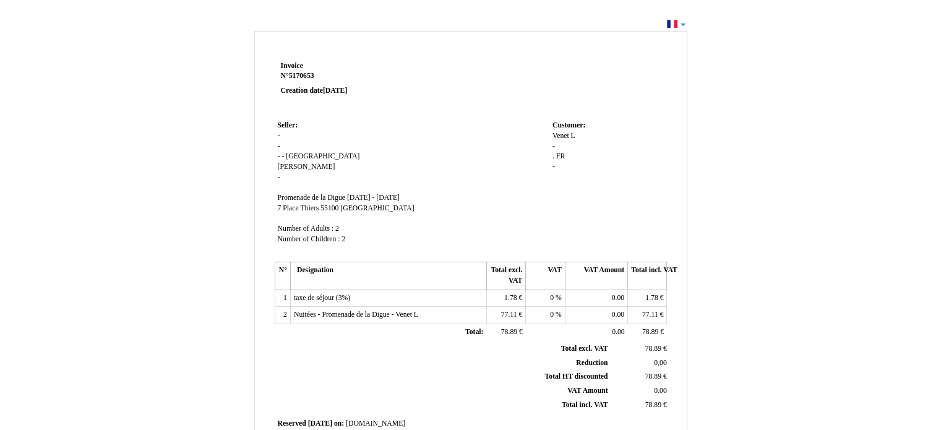
drag, startPoint x: 342, startPoint y: 166, endPoint x: 325, endPoint y: 135, distance: 34.3
click at [325, 135] on td "Seller: Seller: - - - - France France Randy Randy - SIRET Promenade de la Digue…" at bounding box center [412, 188] width 275 height 141
drag, startPoint x: 412, startPoint y: 189, endPoint x: 332, endPoint y: 202, distance: 81.5
click at [332, 202] on td "Seller: Seller: - - - - France France Randy Randy - SIRET Promenade de la Digue…" at bounding box center [412, 188] width 275 height 141
click at [682, 24] on div "Invoice Invoice N° 5170653 5170653 Creation date [DATE] Seller: Seller: - - - -…" at bounding box center [470, 371] width 941 height 712
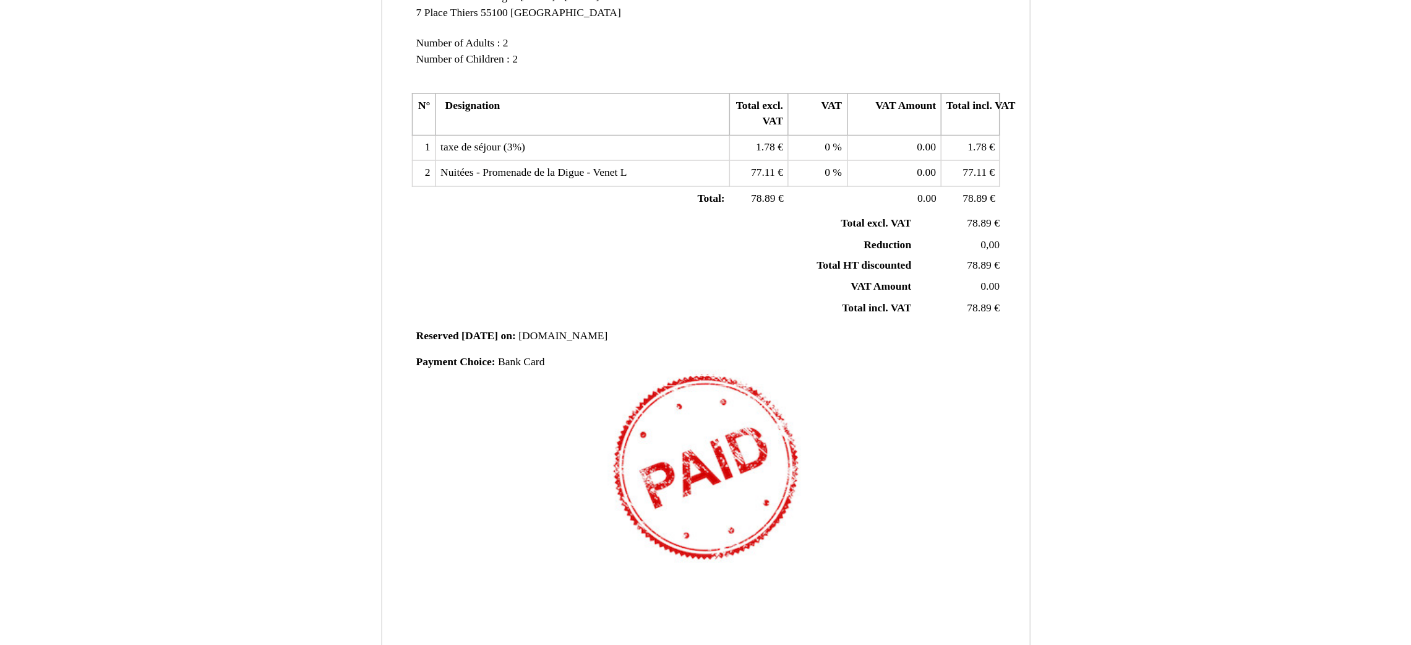
scroll to position [83, 0]
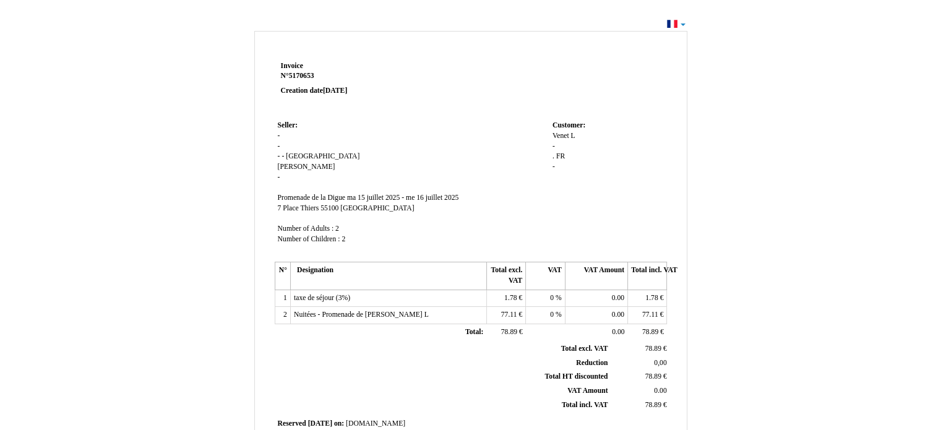
click at [371, 66] on p "Invoice Invoice N° 5170653 5170653 Creation date [DATE]" at bounding box center [355, 78] width 148 height 35
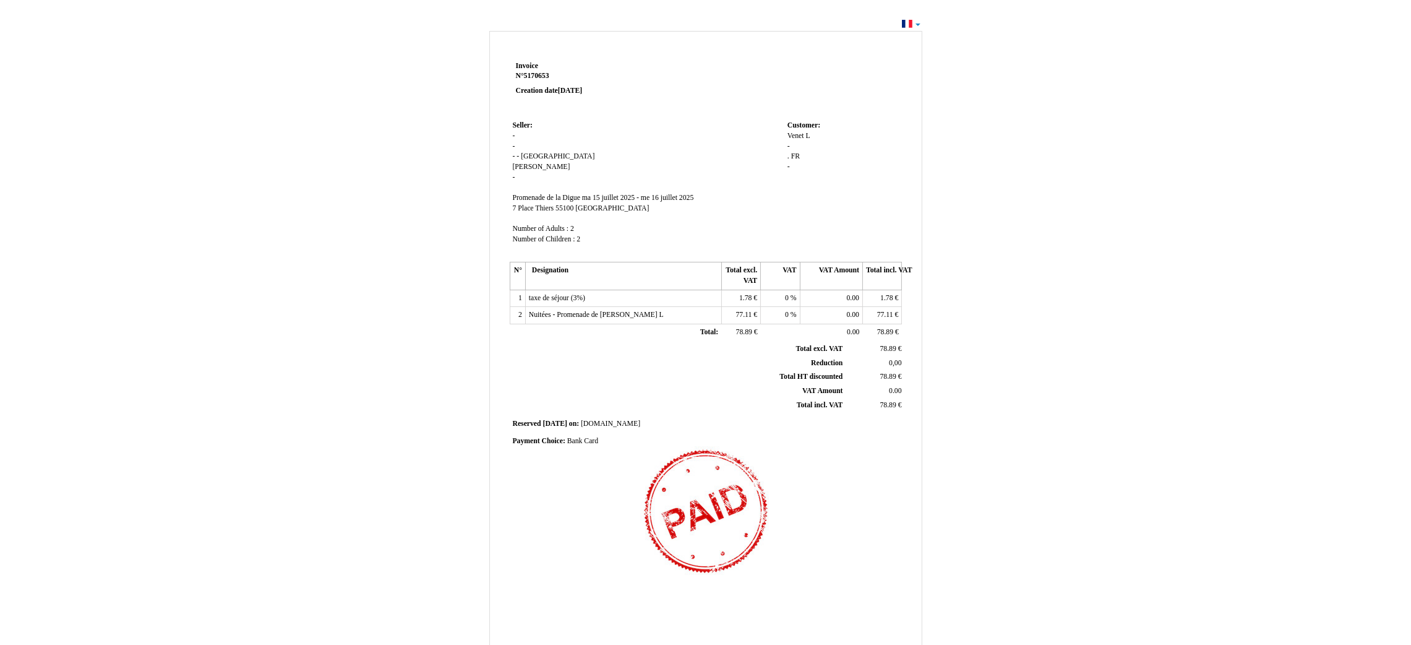
drag, startPoint x: 932, startPoint y: 4, endPoint x: 1020, endPoint y: 233, distance: 245.4
click at [940, 233] on div "Invoice Invoice N° 5170653 5170653 Creation date [DATE] Seller: Seller: - - - -…" at bounding box center [706, 377] width 724 height 699
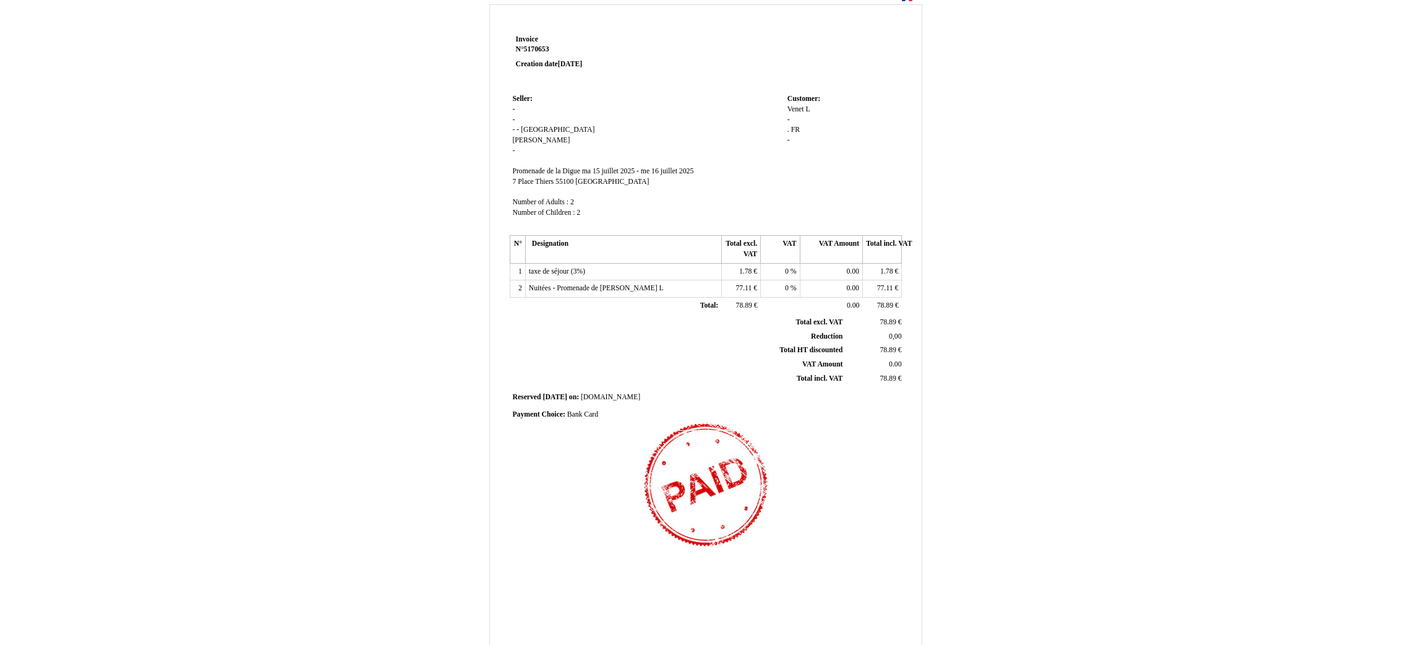
scroll to position [27, 0]
